Goal: Transaction & Acquisition: Purchase product/service

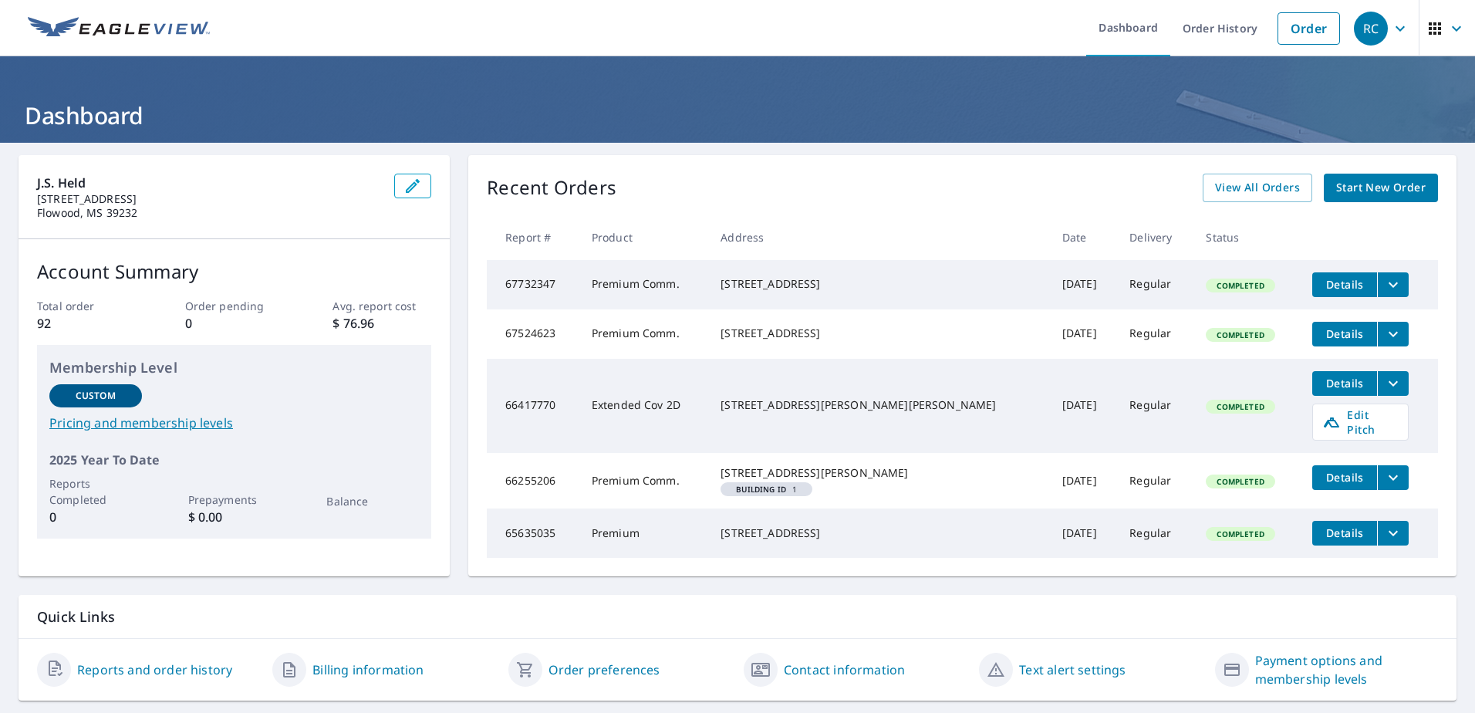
click at [1367, 185] on span "Start New Order" at bounding box center [1382, 187] width 90 height 19
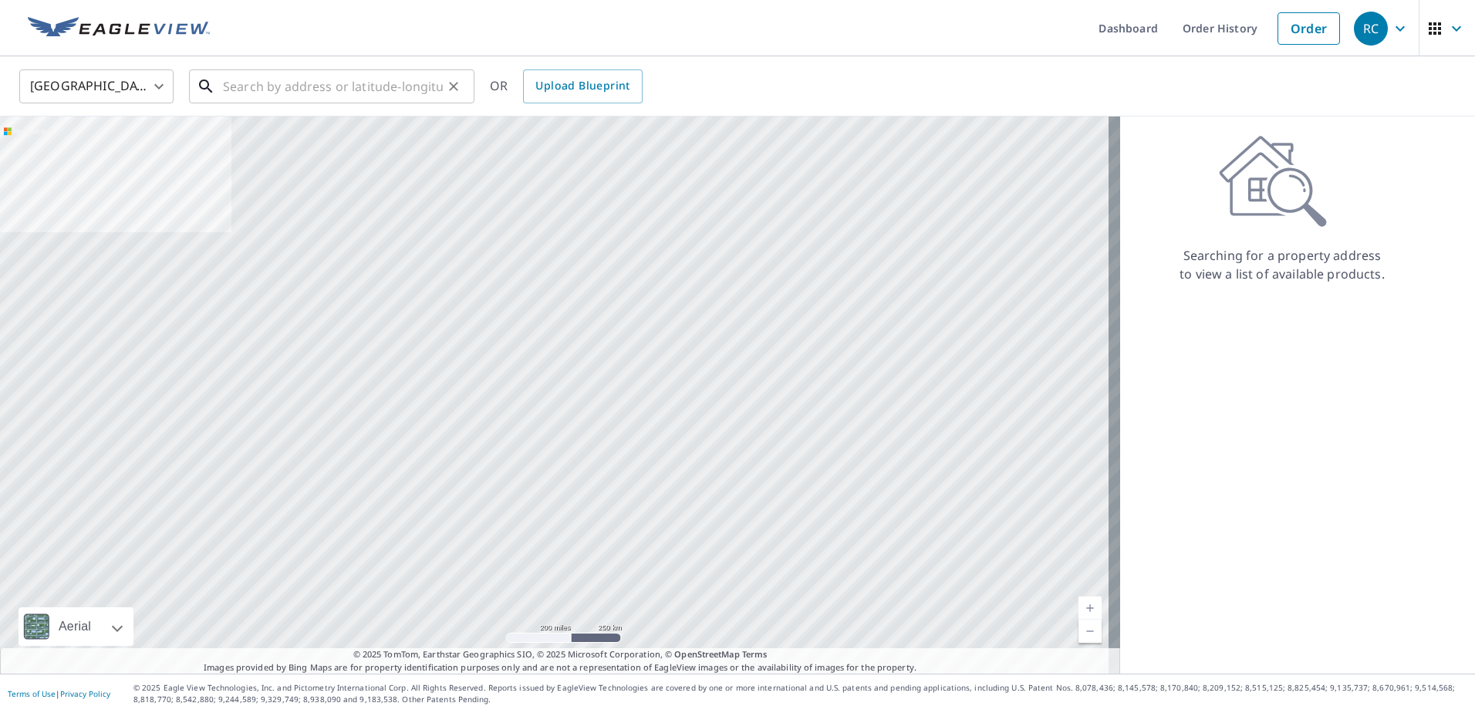
click at [250, 85] on input "text" at bounding box center [333, 86] width 220 height 43
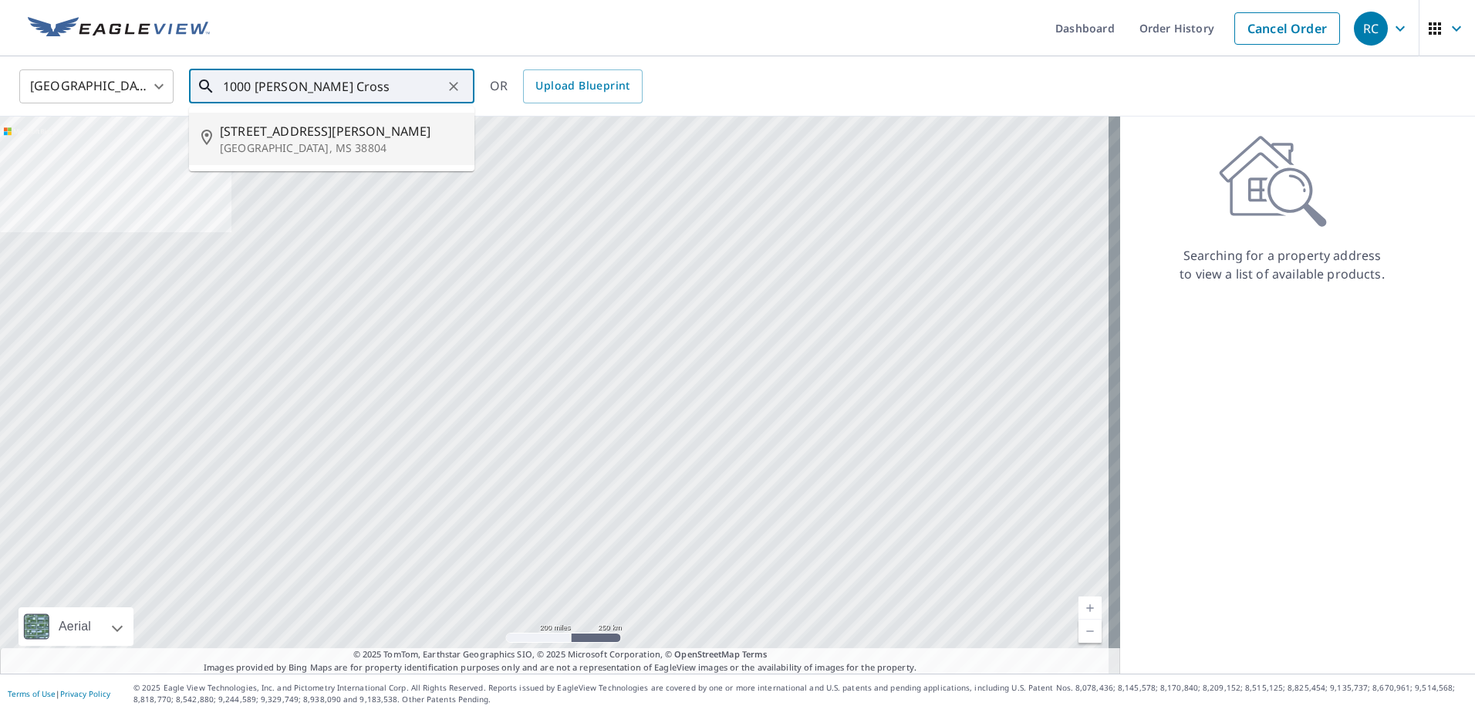
click at [265, 133] on span "[STREET_ADDRESS][PERSON_NAME]" at bounding box center [341, 131] width 242 height 19
type input "[STREET_ADDRESS][PERSON_NAME]"
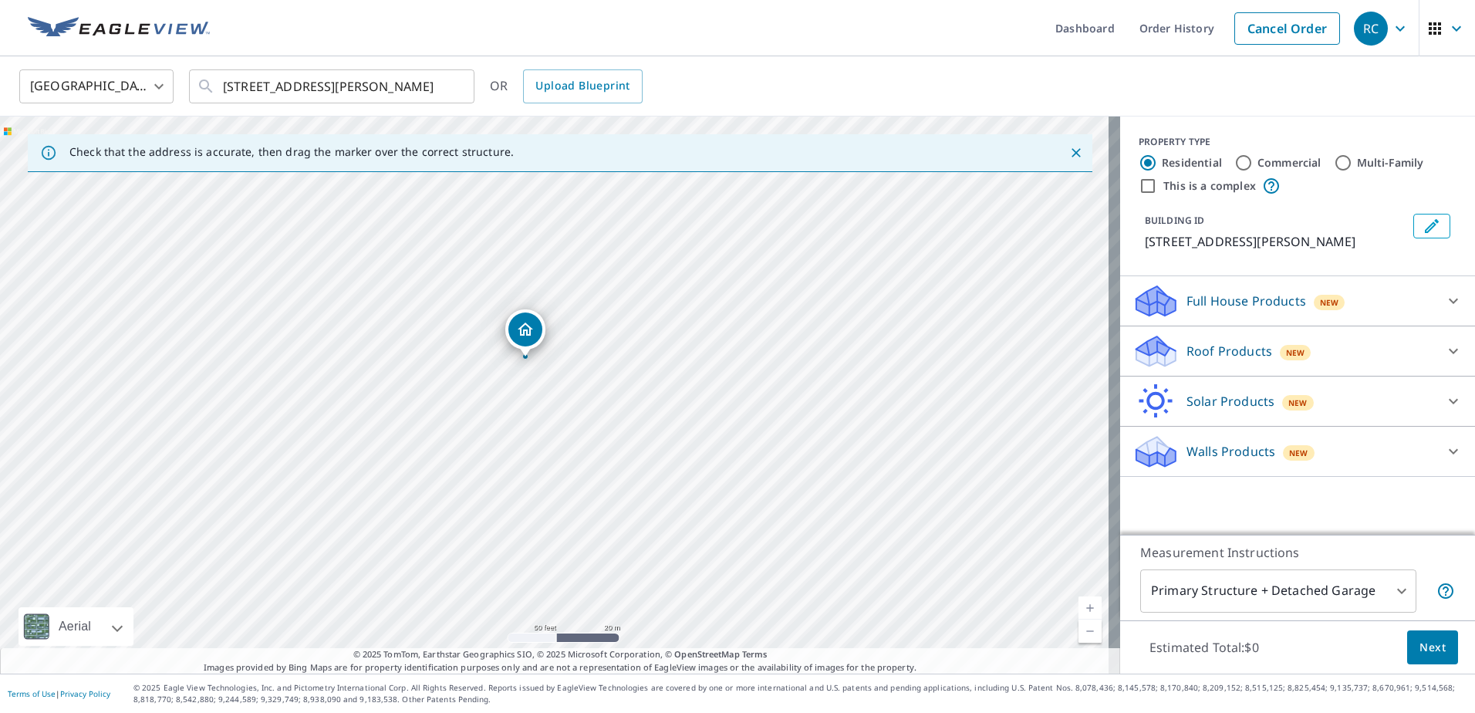
drag, startPoint x: 530, startPoint y: 410, endPoint x: 525, endPoint y: 331, distance: 78.9
click at [1235, 154] on input "Commercial" at bounding box center [1244, 163] width 19 height 19
radio input "true"
type input "4"
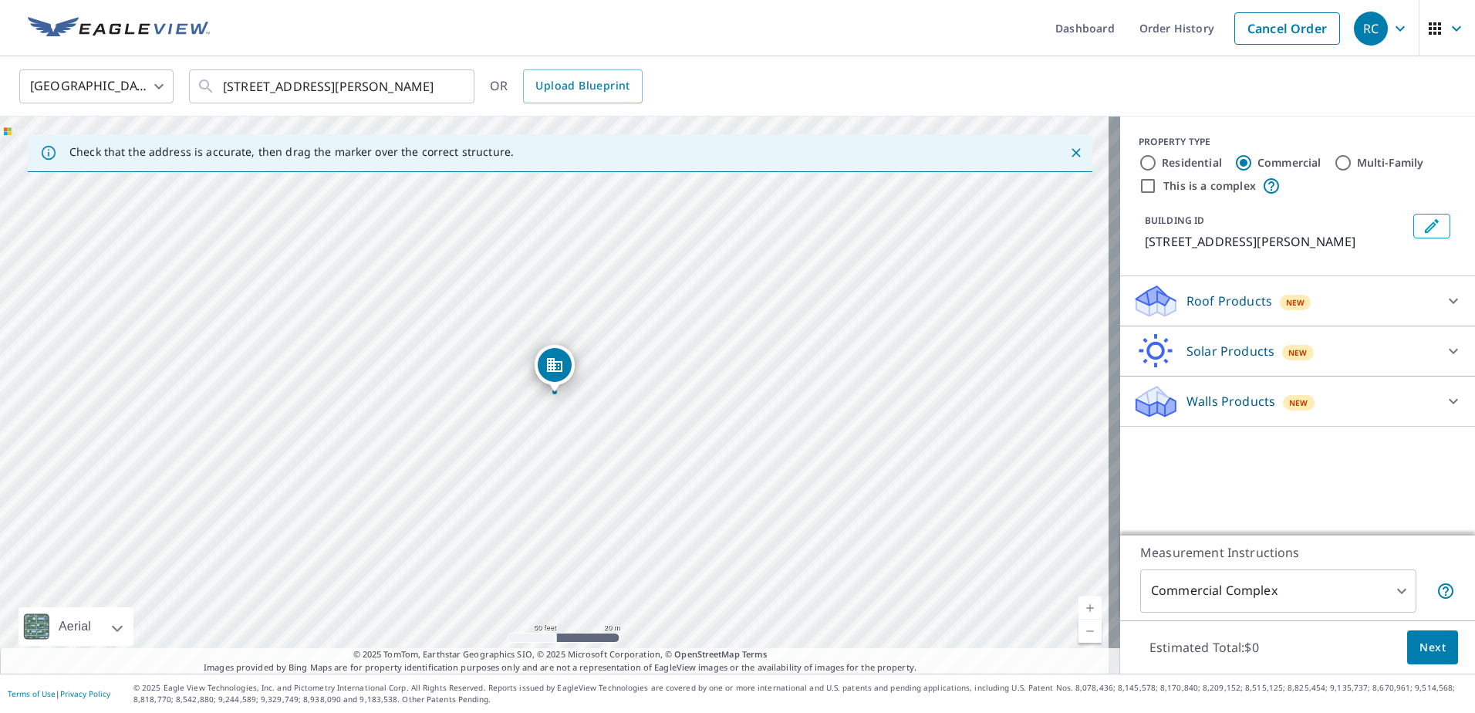
click at [1392, 592] on body "RC RC Dashboard Order History Cancel Order RC United States [GEOGRAPHIC_DATA] ​…" at bounding box center [737, 356] width 1475 height 713
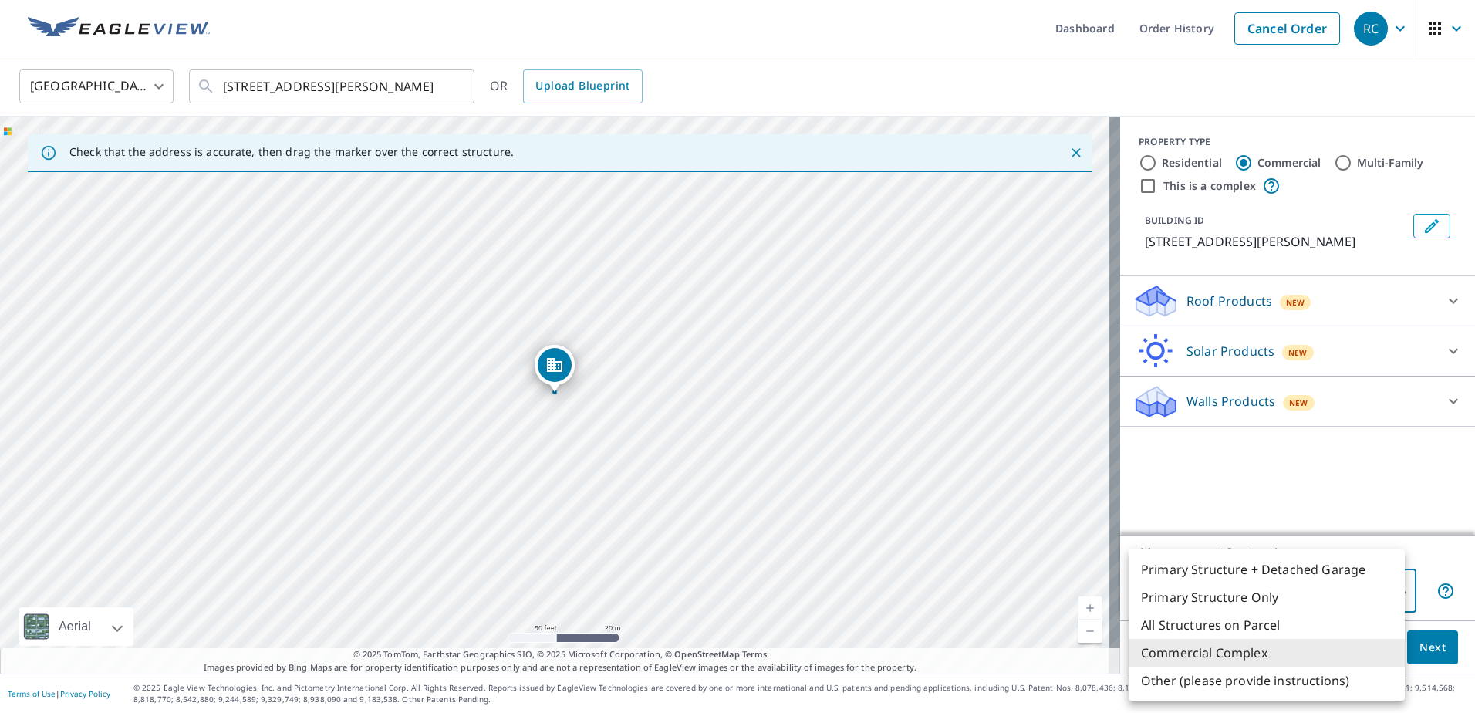
click at [1282, 490] on div at bounding box center [737, 356] width 1475 height 713
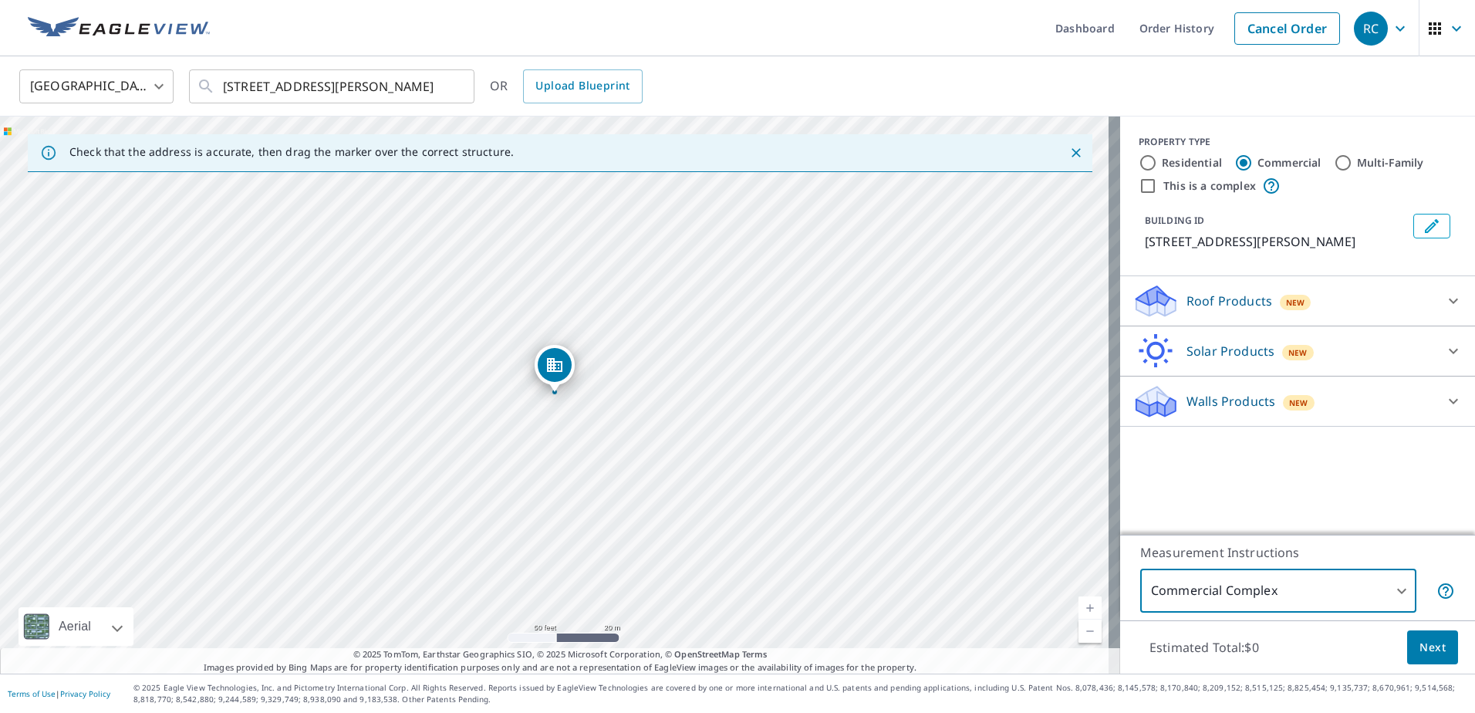
click at [1445, 299] on icon at bounding box center [1454, 301] width 19 height 19
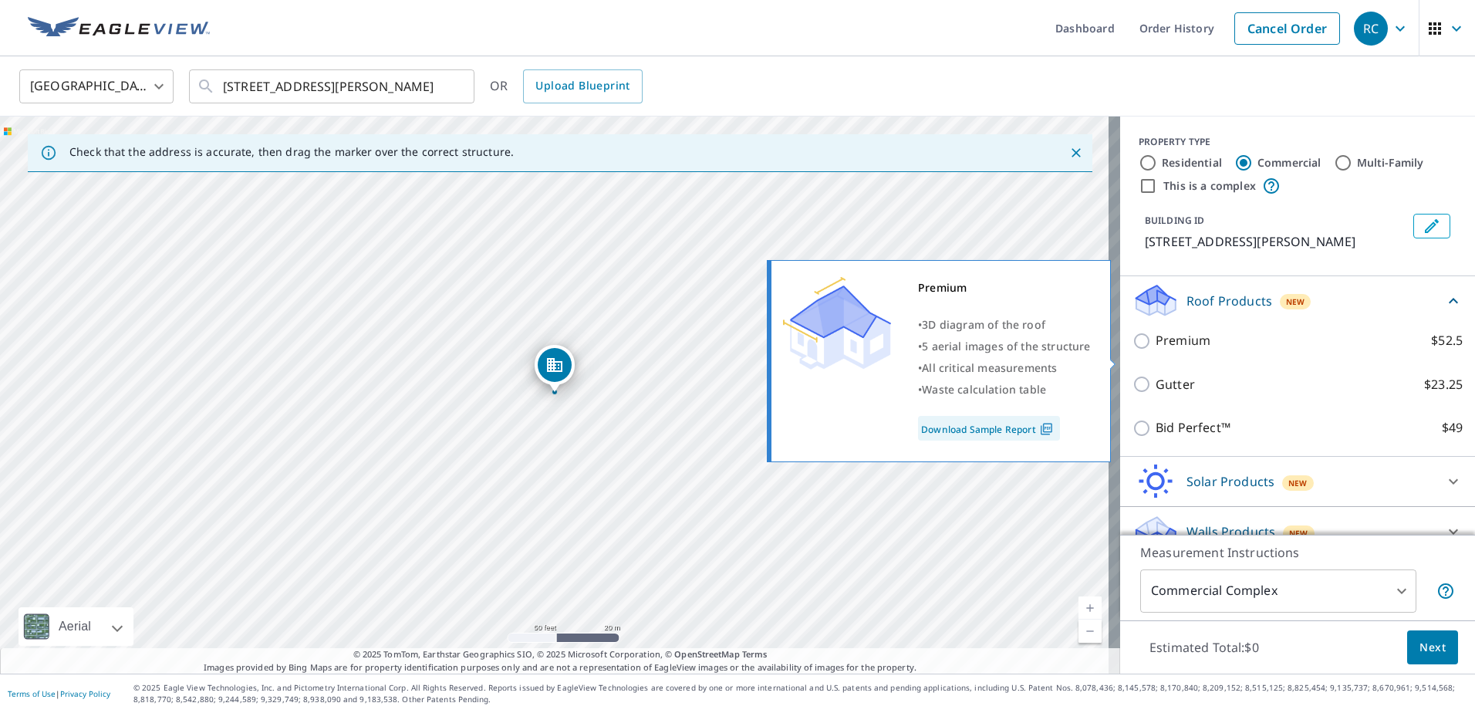
click at [1133, 350] on input "Premium $52.5" at bounding box center [1144, 341] width 23 height 19
checkbox input "true"
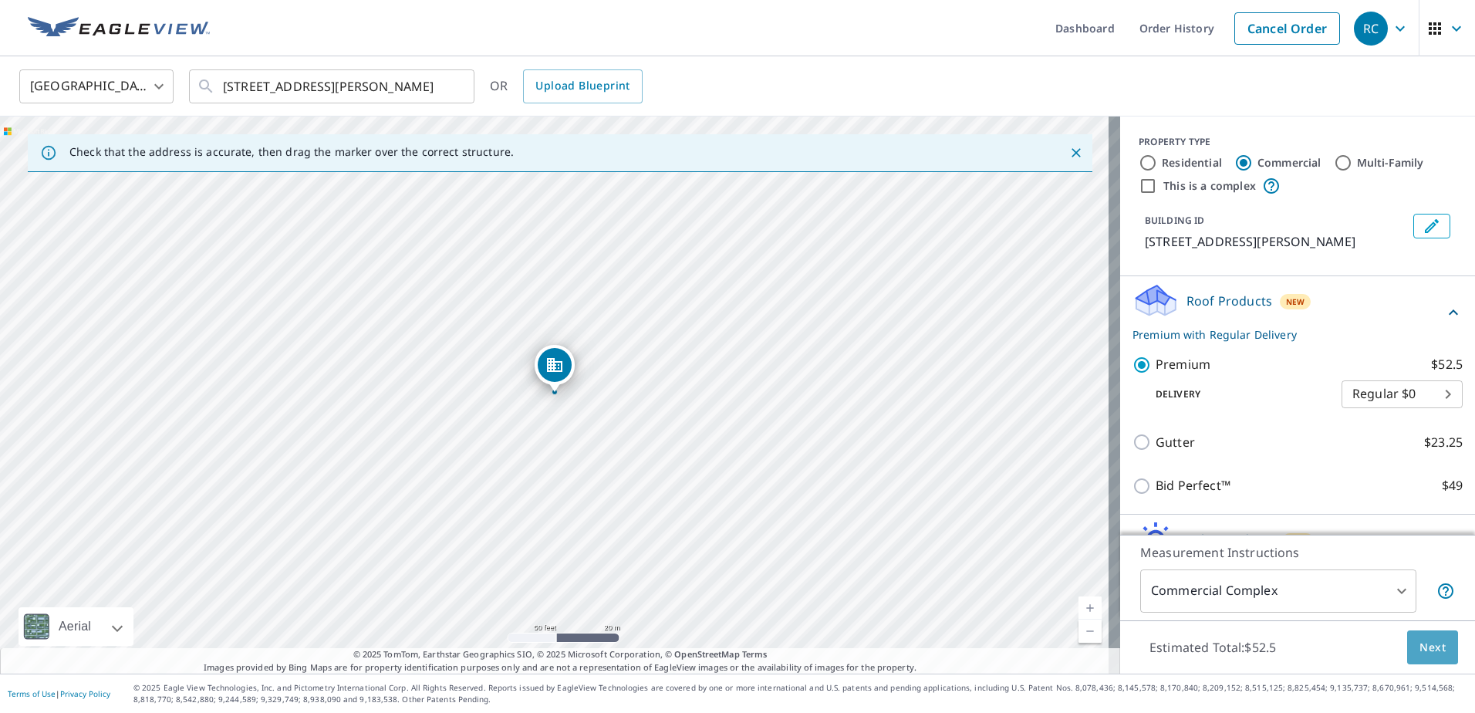
click at [1420, 646] on span "Next" at bounding box center [1433, 647] width 26 height 19
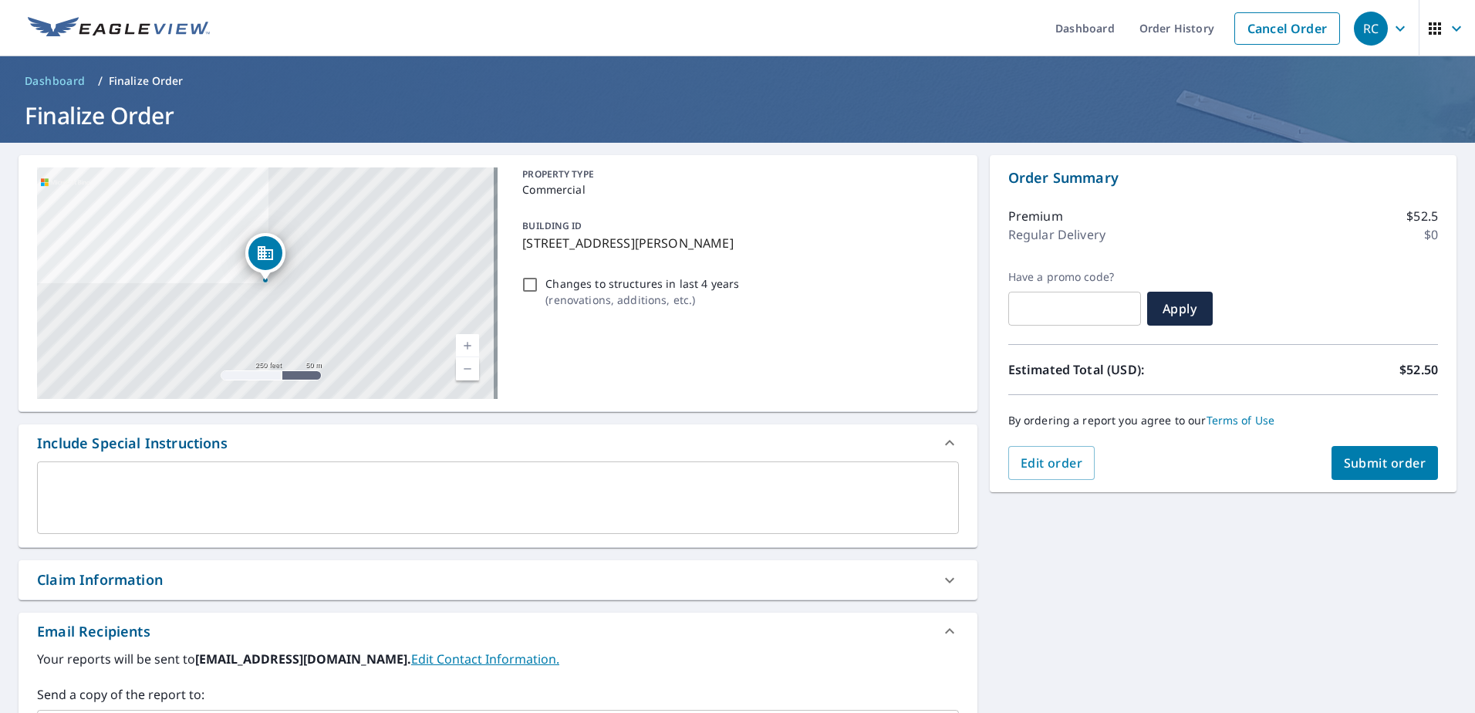
click at [1367, 461] on span "Submit order" at bounding box center [1385, 463] width 83 height 17
